Goal: Browse casually

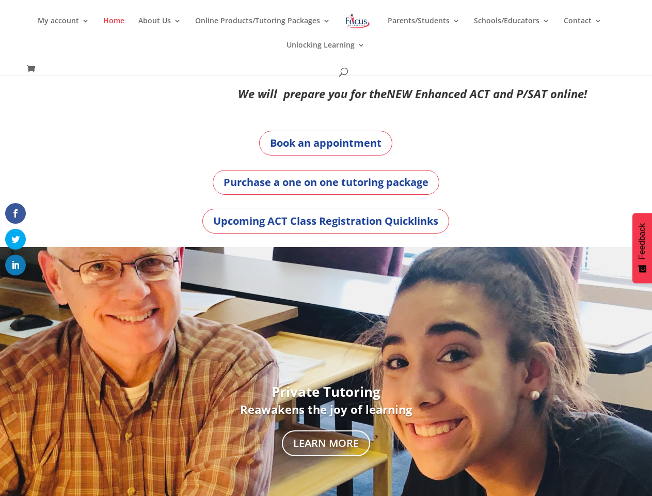
click at [326, 248] on div "Private Tutoring Reawakens the joy of learning Learn More" at bounding box center [326, 421] width 574 height 348
click at [326, 37] on link "Online Products/Tutoring Packages" at bounding box center [262, 29] width 135 height 24
click at [162, 29] on link "About Us" at bounding box center [159, 29] width 43 height 24
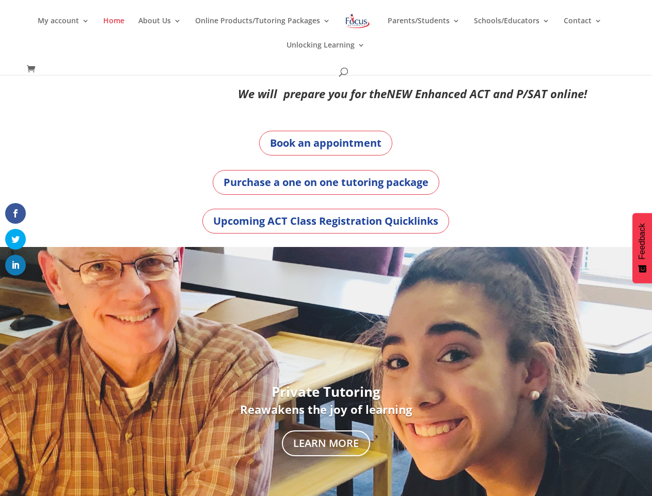
click at [326, 371] on div "Private Tutoring Reawakens the joy of learning Learn More" at bounding box center [326, 421] width 574 height 324
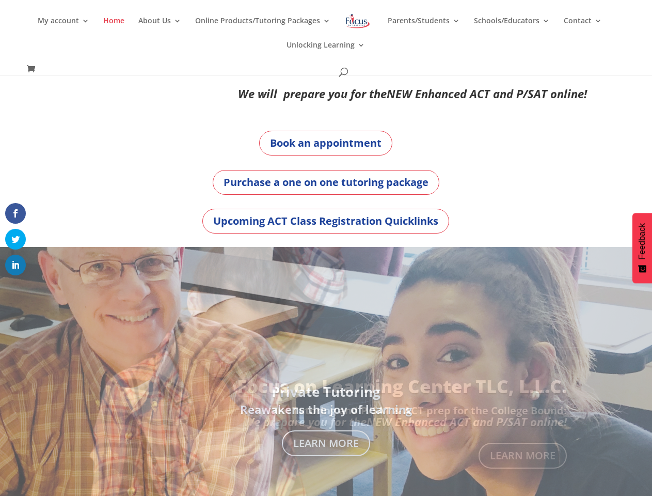
click at [7, 420] on link "Previous" at bounding box center [1, 420] width 25 height 25
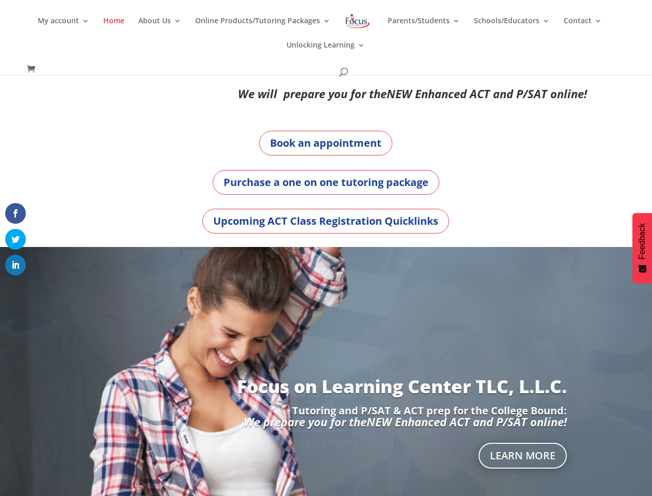
click at [645, 420] on div at bounding box center [326, 421] width 652 height 348
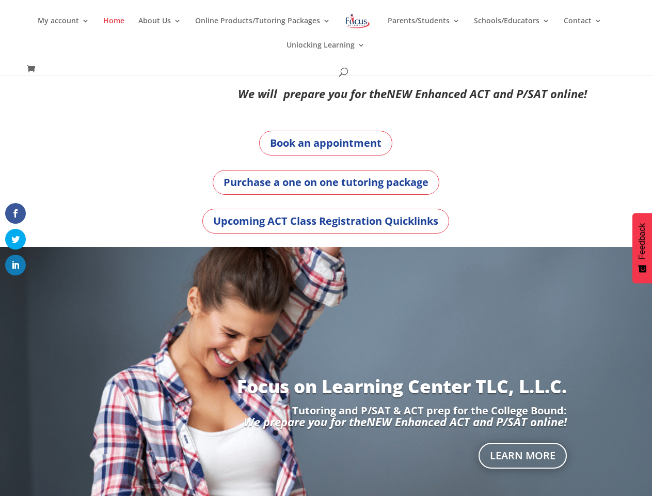
click at [15, 287] on span at bounding box center [15, 286] width 12 height 12
click at [642, 248] on span "Feedback" at bounding box center [642, 241] width 9 height 36
